Goal: Task Accomplishment & Management: Manage account settings

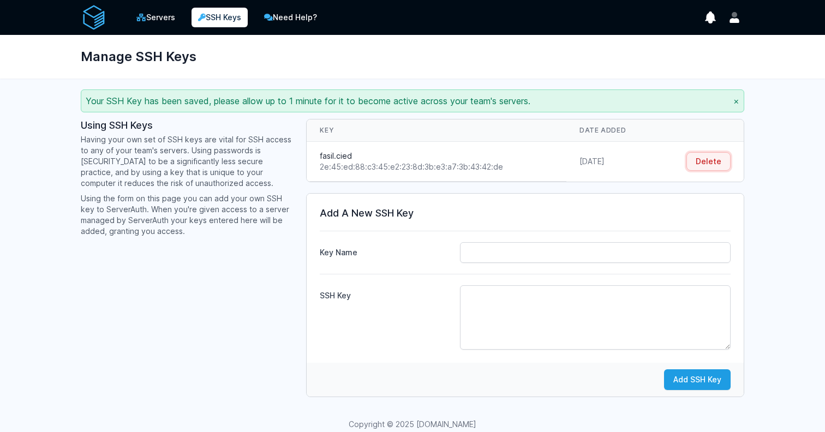
click at [696, 161] on button "Delete" at bounding box center [708, 161] width 44 height 19
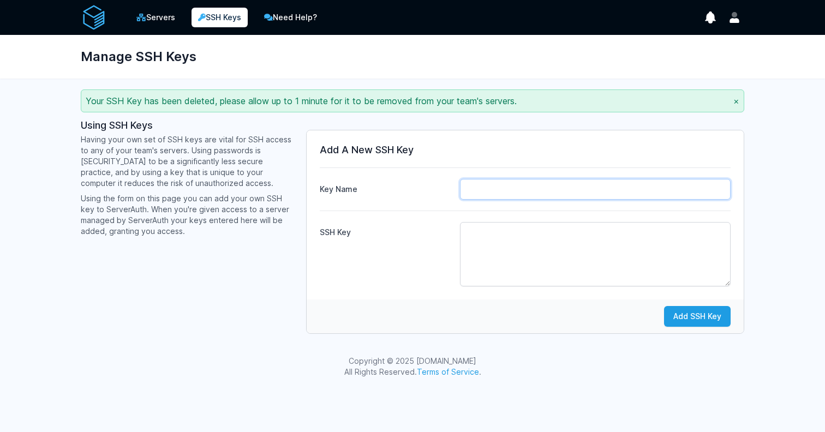
click at [582, 181] on input "Key Name" at bounding box center [595, 189] width 271 height 21
type input "fasil.cied"
click at [527, 244] on textarea "SSH Key" at bounding box center [595, 254] width 271 height 64
paste textarea "ssh-ed25519 AAAAC3NzaC1lZDI1NTE5AAAAIHEWuBN4heHenTl6+OTn6poJNQSnz7oJ2WLZyz5Pj+5…"
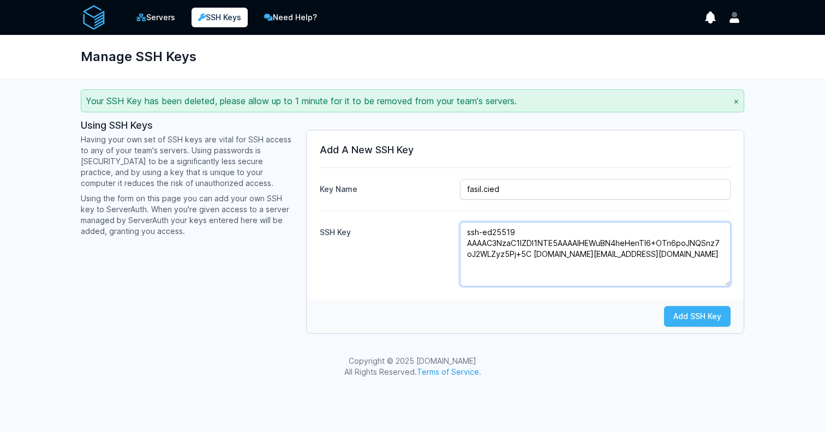
type textarea "ssh-ed25519 AAAAC3NzaC1lZDI1NTE5AAAAIHEWuBN4heHenTl6+OTn6poJNQSnz7oJ2WLZyz5Pj+5…"
click at [688, 311] on button "Add SSH Key" at bounding box center [697, 316] width 67 height 21
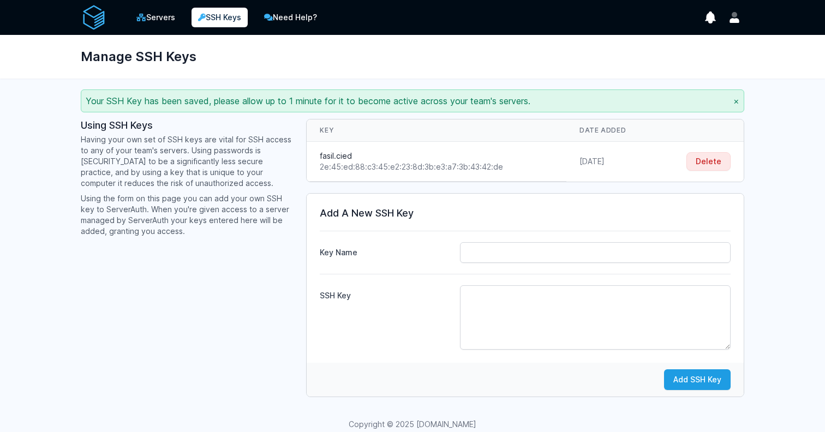
click at [143, 285] on div "Using SSH Keys Having your own set of SSH keys are vital for SSH access to any …" at bounding box center [187, 258] width 212 height 278
click at [708, 158] on button "Delete" at bounding box center [708, 161] width 44 height 19
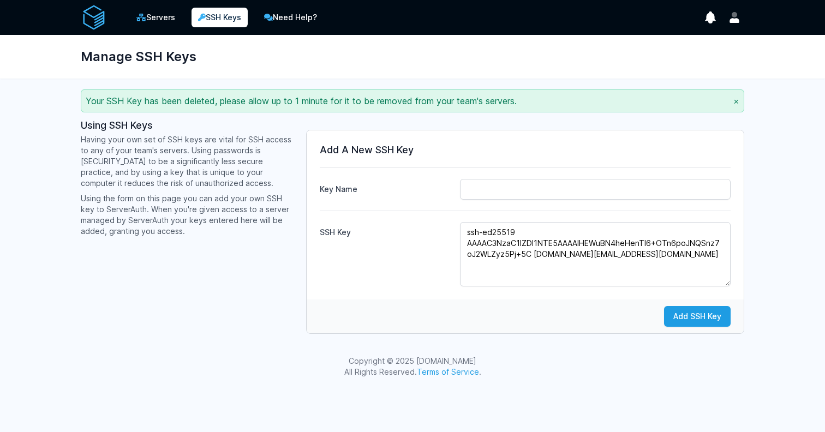
type textarea "ssh-ed25519 AAAAC3NzaC1lZDI1NTE5AAAAIHEWuBN4heHenTl6+OTn6poJNQSnz7oJ2WLZyz5Pj+5…"
click at [495, 200] on div "Add A New SSH Key Key Name SSH Key ssh-ed25519 AAAAC3NzaC1lZDI1NTE5AAAAIHEWuBN4…" at bounding box center [525, 214] width 437 height 169
click at [495, 191] on input "Key Name" at bounding box center [595, 189] width 271 height 21
type input "fasil.cied"
click at [677, 313] on button "Add SSH Key" at bounding box center [697, 316] width 67 height 21
